Goal: Task Accomplishment & Management: Use online tool/utility

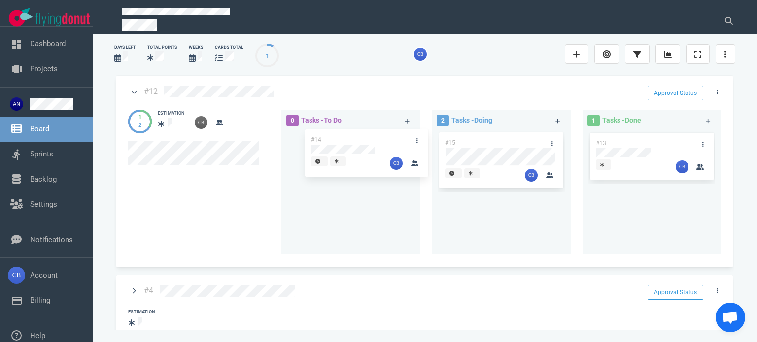
drag, startPoint x: 505, startPoint y: 143, endPoint x: 372, endPoint y: 143, distance: 132.0
click at [372, 143] on div "0 Tasks - To Do 2 Tasks - Doing #14 #15 #14 1 Tasks - Done #13" at bounding box center [504, 183] width 456 height 159
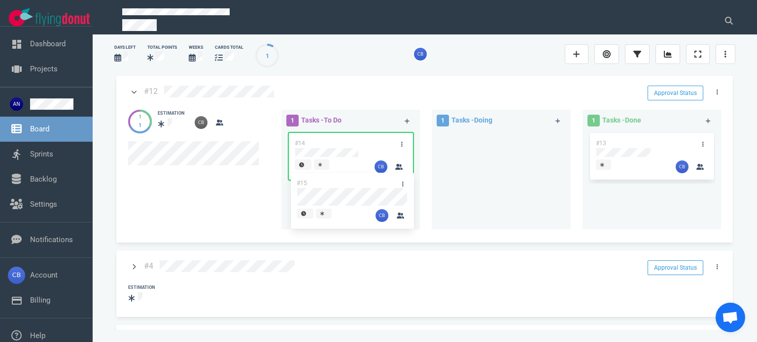
drag, startPoint x: 483, startPoint y: 143, endPoint x: 328, endPoint y: 188, distance: 161.7
click at [328, 188] on div "1 Tasks - To Do #14 1 Tasks - Doing #15 #15 1 Tasks - Done #13" at bounding box center [504, 171] width 456 height 135
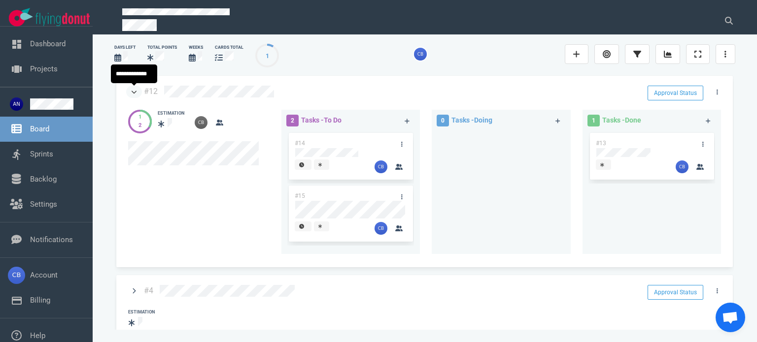
click at [135, 91] on icon at bounding box center [134, 92] width 5 height 3
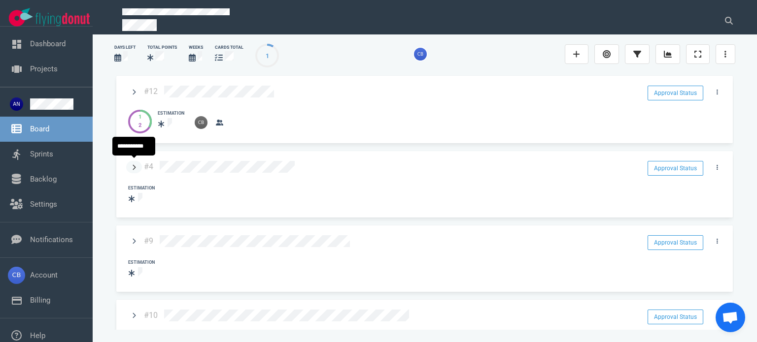
click at [135, 165] on icon at bounding box center [134, 167] width 3 height 5
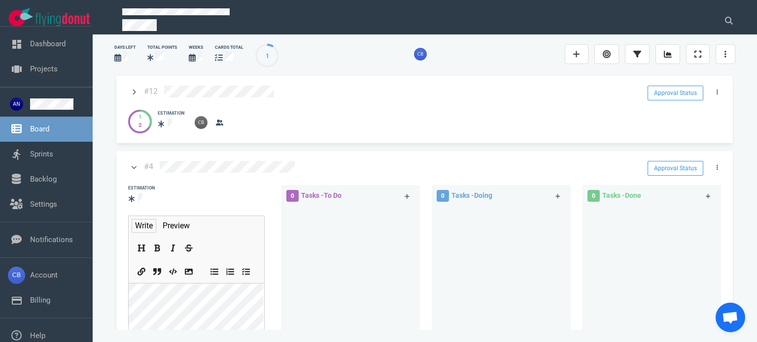
click at [205, 194] on div "Estimation" at bounding box center [196, 194] width 148 height 31
click at [230, 199] on div "Estimation" at bounding box center [196, 194] width 148 height 31
click at [136, 165] on icon at bounding box center [134, 168] width 5 height 6
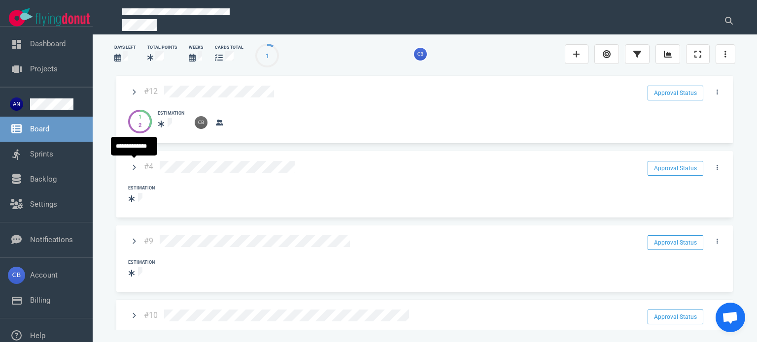
click at [135, 165] on icon at bounding box center [134, 168] width 4 height 6
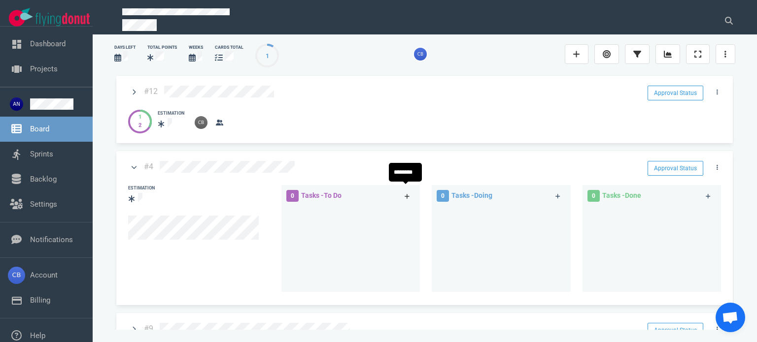
click at [405, 194] on icon at bounding box center [407, 196] width 5 height 5
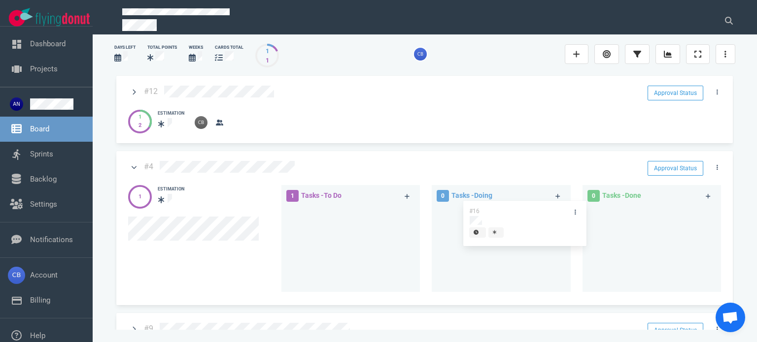
drag, startPoint x: 339, startPoint y: 212, endPoint x: 499, endPoint y: 217, distance: 159.7
click at [499, 217] on div "1 Tasks - To Do #16 #16 0 Tasks - Doing 0 Tasks - Done" at bounding box center [504, 240] width 456 height 122
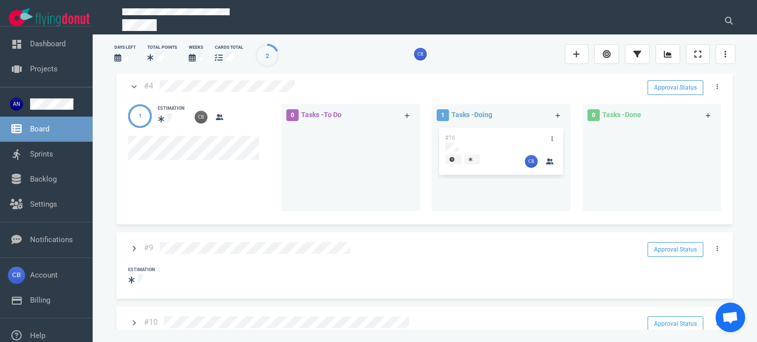
scroll to position [99, 0]
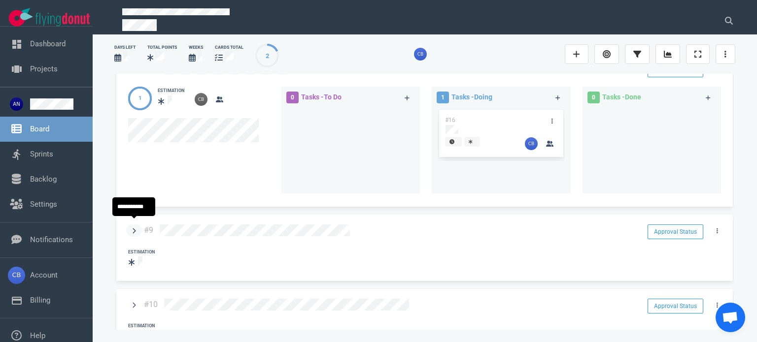
click at [135, 229] on icon at bounding box center [134, 231] width 3 height 5
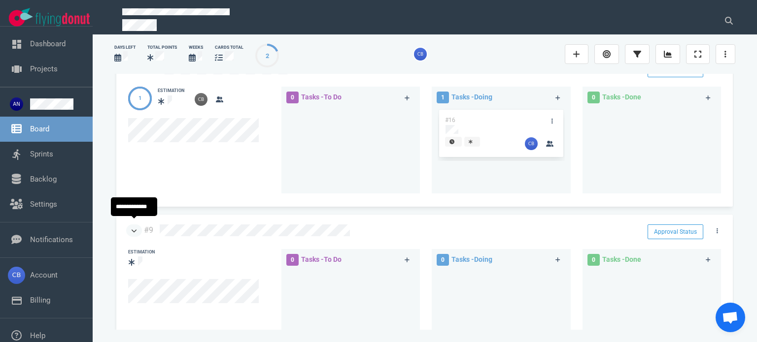
click at [131, 225] on link at bounding box center [134, 231] width 16 height 12
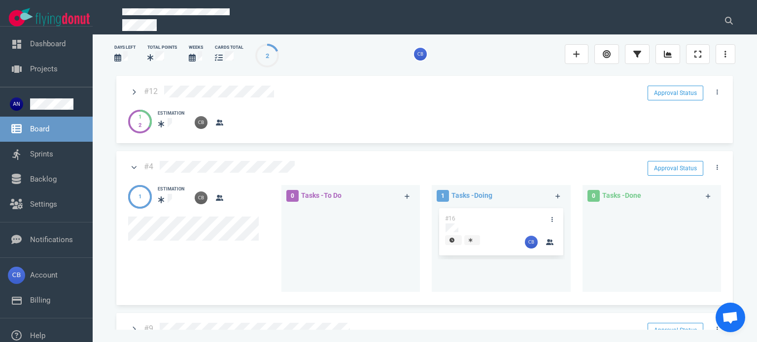
scroll to position [49, 0]
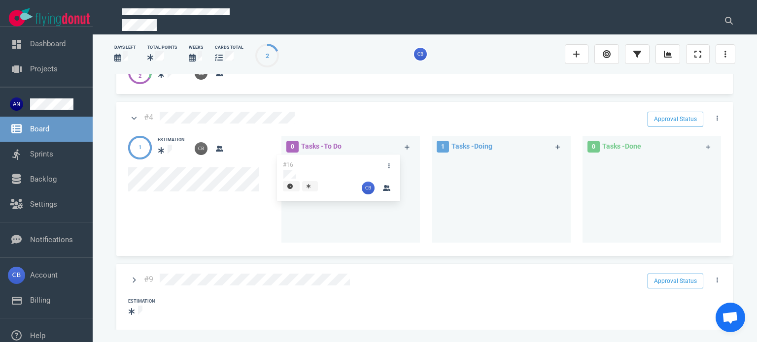
drag, startPoint x: 492, startPoint y: 168, endPoint x: 332, endPoint y: 169, distance: 160.1
click at [332, 169] on div "0 Tasks - To Do 1 Tasks - Doing #16 #16 0 Tasks - Done" at bounding box center [504, 191] width 456 height 122
click at [137, 115] on link at bounding box center [134, 118] width 16 height 12
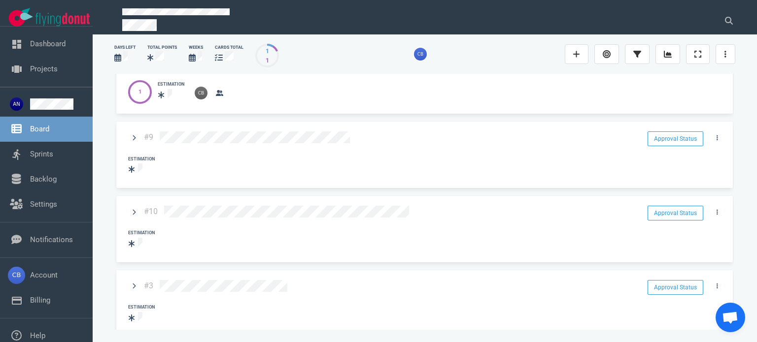
scroll to position [148, 0]
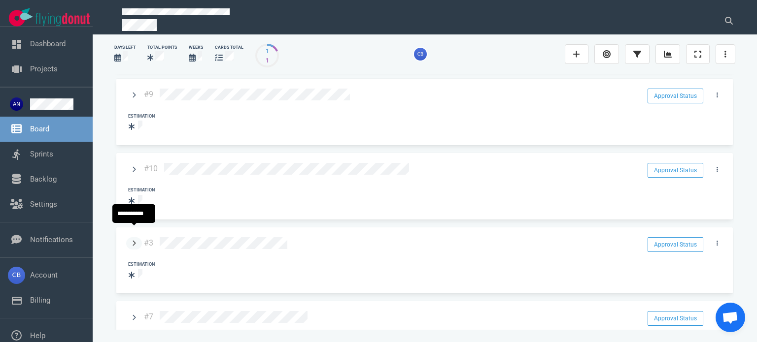
click at [133, 240] on icon at bounding box center [134, 243] width 4 height 6
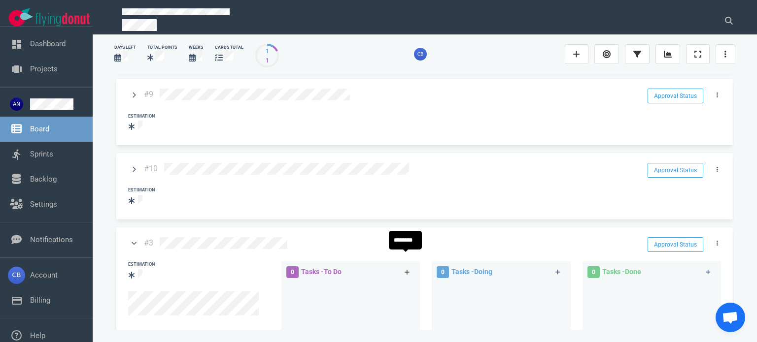
click at [405, 270] on icon at bounding box center [407, 272] width 5 height 5
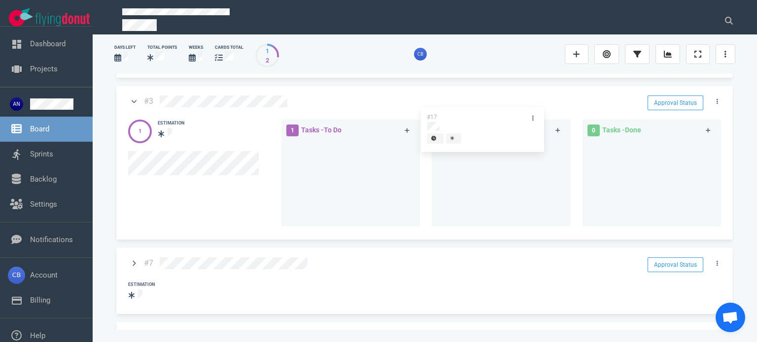
scroll to position [276, 0]
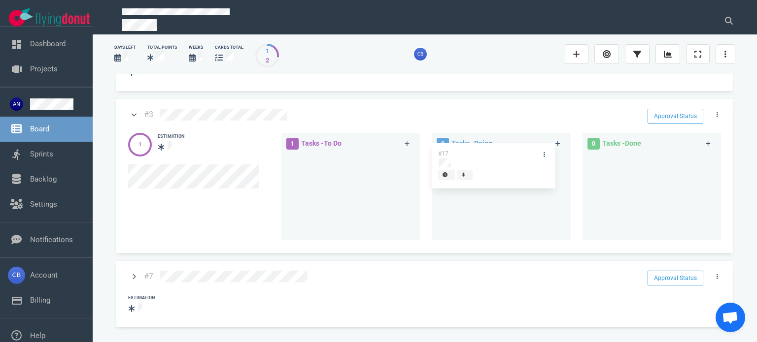
drag, startPoint x: 334, startPoint y: 111, endPoint x: 479, endPoint y: 164, distance: 154.4
click at [479, 164] on div "1 Tasks - To Do #17 #17 0 Tasks - Doing 0 Tasks - Done" at bounding box center [504, 188] width 456 height 122
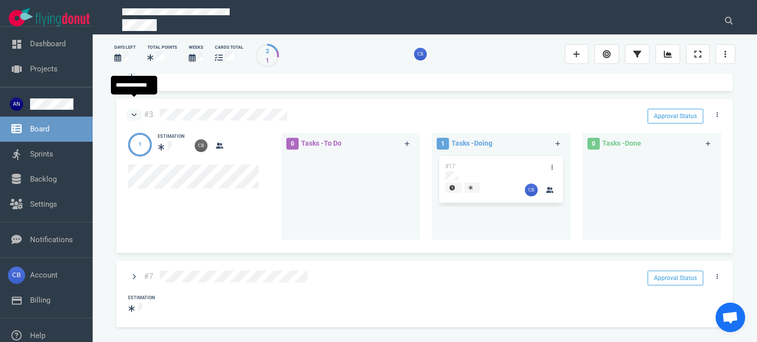
click at [130, 109] on link at bounding box center [134, 115] width 16 height 12
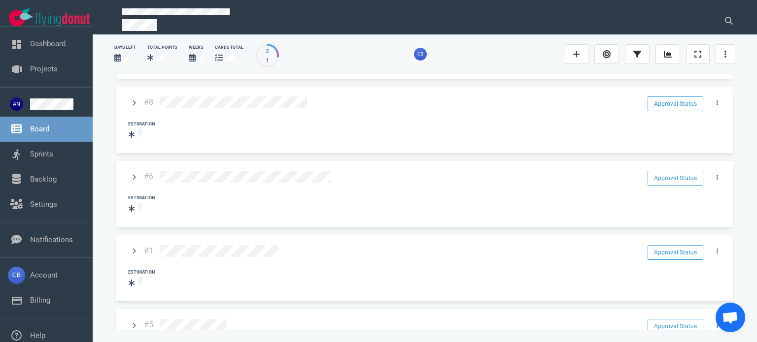
scroll to position [518, 0]
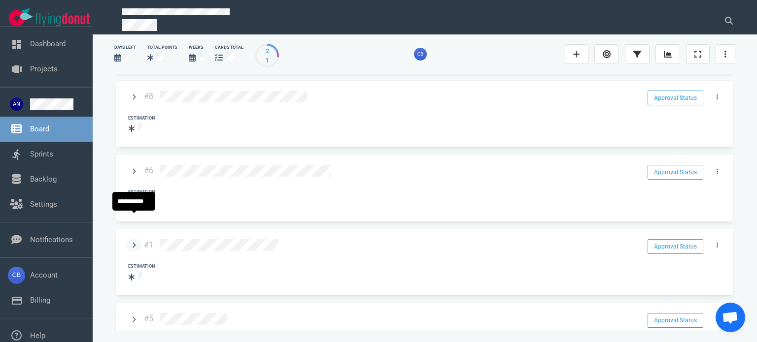
click at [135, 242] on icon at bounding box center [134, 245] width 4 height 6
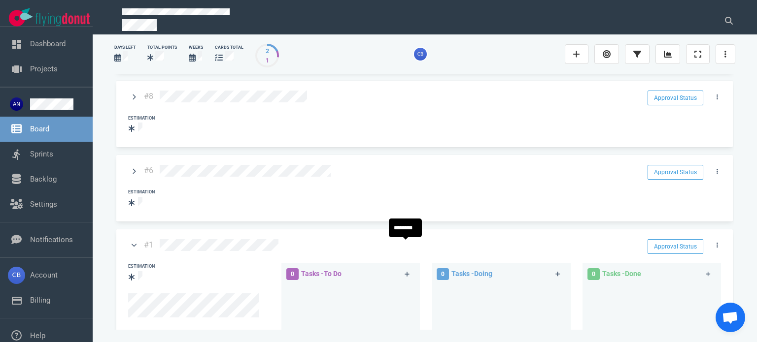
drag, startPoint x: 404, startPoint y: 248, endPoint x: 423, endPoint y: 248, distance: 18.7
click at [405, 271] on icon at bounding box center [407, 274] width 5 height 6
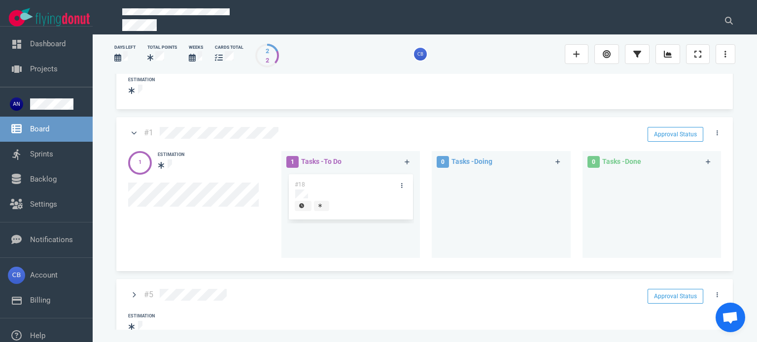
scroll to position [620, 0]
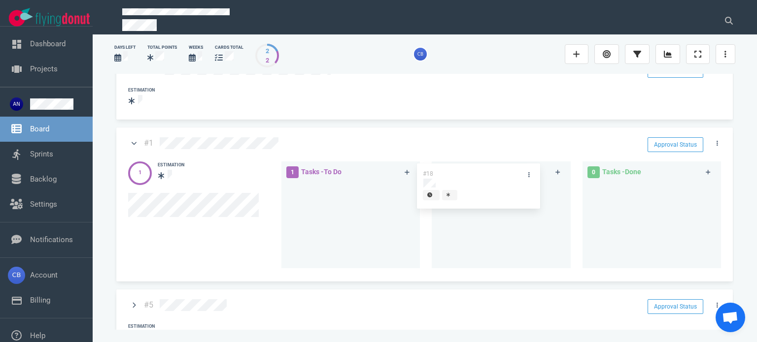
drag, startPoint x: 354, startPoint y: 166, endPoint x: 511, endPoint y: 173, distance: 157.3
click at [511, 173] on div "1 Tasks - To Do #18 #18 0 Tasks - Doing 0 Tasks - Done" at bounding box center [504, 217] width 456 height 122
